Goal: Navigation & Orientation: Find specific page/section

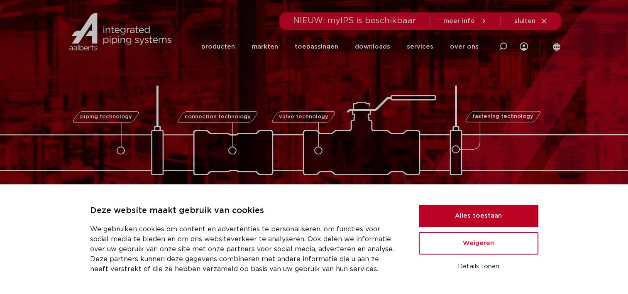
click at [457, 211] on button "Alles toestaan" at bounding box center [478, 216] width 119 height 22
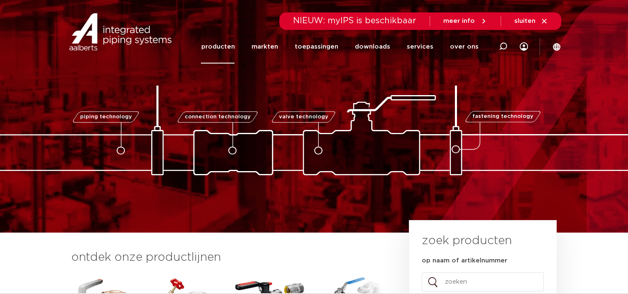
click at [228, 46] on link "producten" at bounding box center [218, 47] width 34 height 34
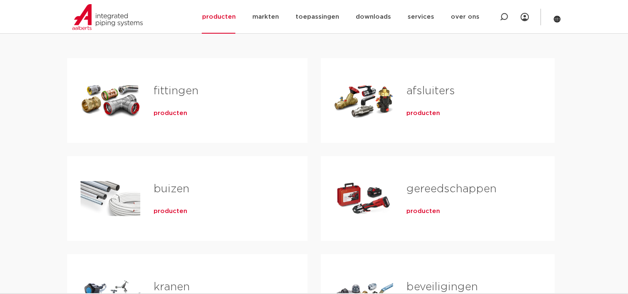
scroll to position [158, 0]
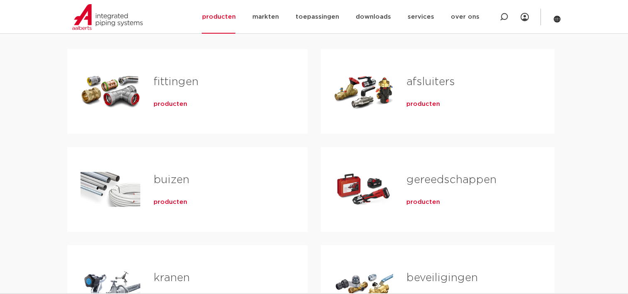
click at [428, 103] on span "producten" at bounding box center [423, 104] width 34 height 8
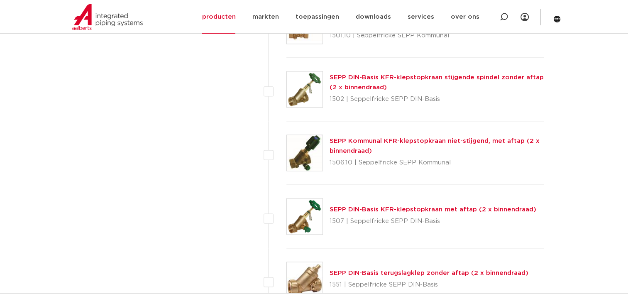
scroll to position [65, 0]
